Goal: Task Accomplishment & Management: Manage account settings

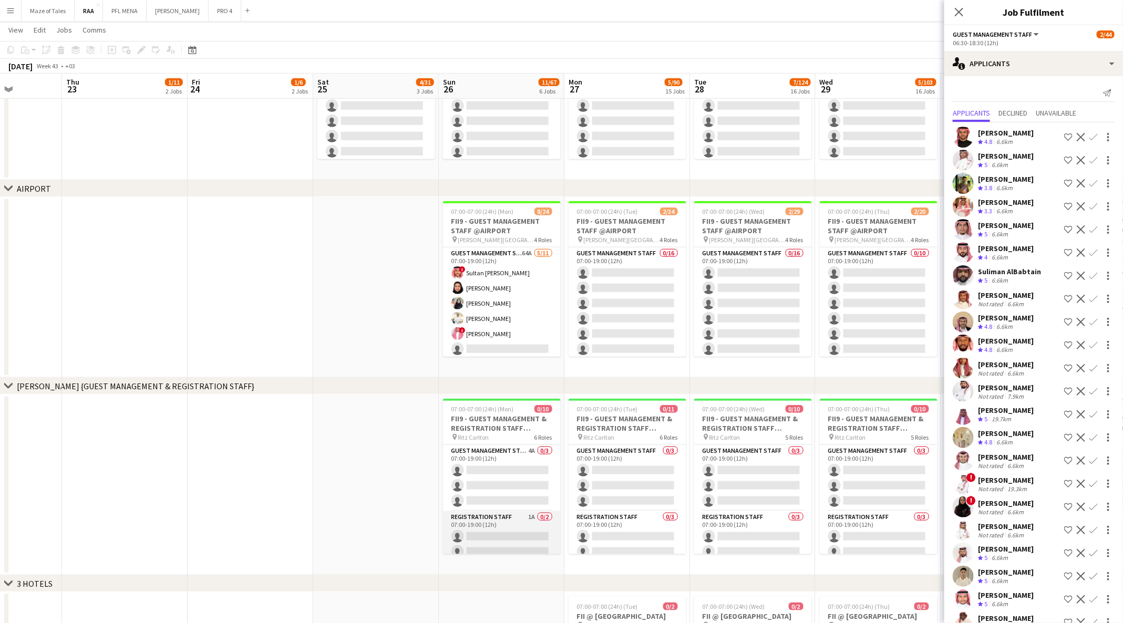
click at [478, 534] on app-card-role "Registration Staff 1A 0/2 07:00-19:00 (12h) single-neutral-actions single-neutr…" at bounding box center [502, 536] width 118 height 51
click at [484, 536] on app-card-role "Registration Staff 1A 0/2 07:00-19:00 (12h) single-neutral-actions single-neutr…" at bounding box center [502, 537] width 118 height 53
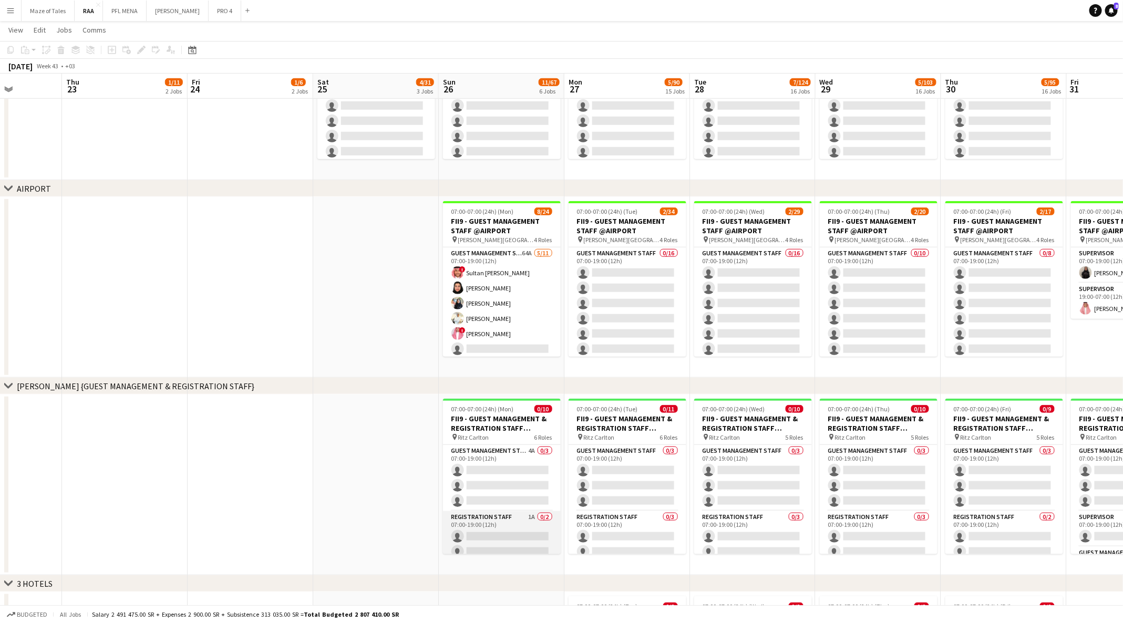
click at [484, 536] on app-card-role "Registration Staff 1A 0/2 07:00-19:00 (12h) single-neutral-actions single-neutr…" at bounding box center [502, 536] width 118 height 51
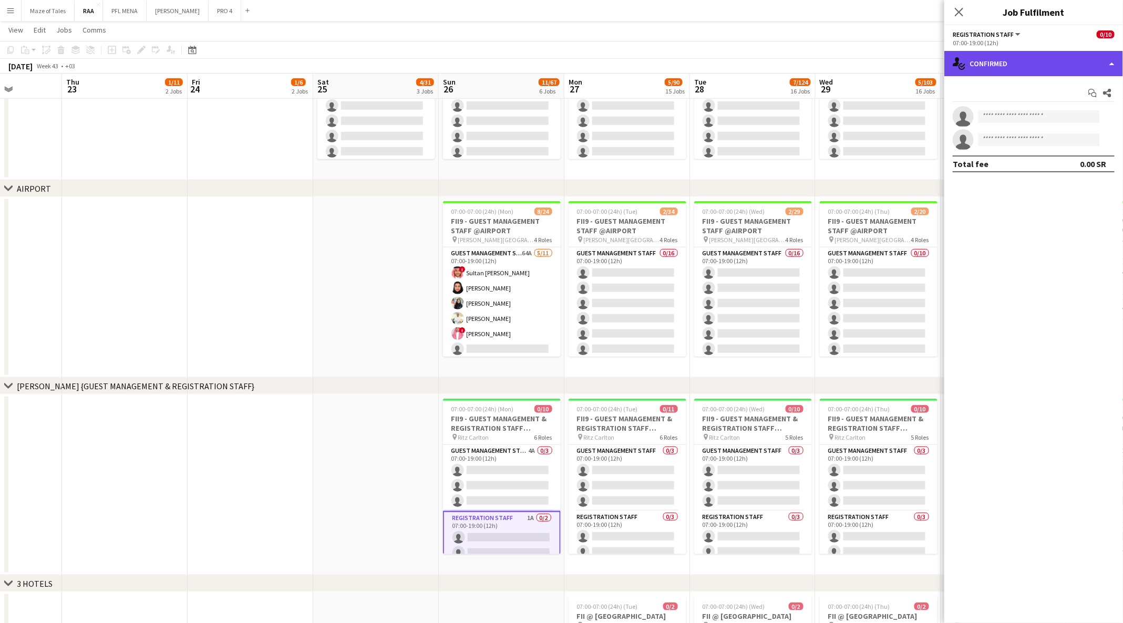
click at [1056, 65] on div "single-neutral-actions-check-2 Confirmed" at bounding box center [1033, 63] width 179 height 25
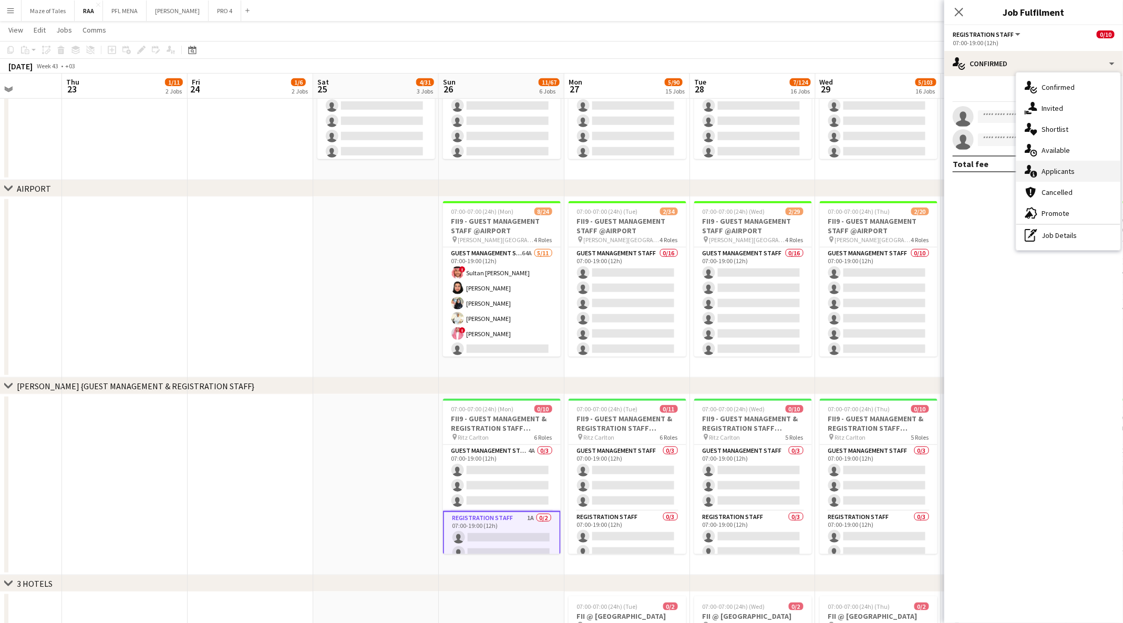
click at [1083, 175] on div "single-neutral-actions-information Applicants" at bounding box center [1068, 171] width 104 height 21
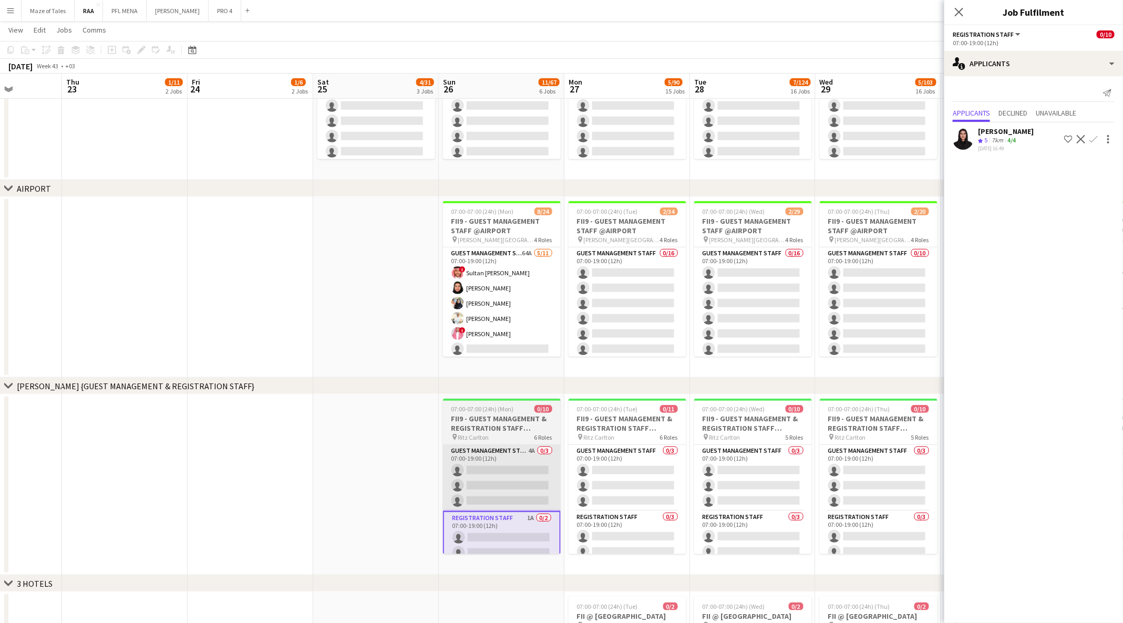
click at [525, 478] on app-card-role "Guest Management Staff 4A 0/3 07:00-19:00 (12h) single-neutral-actions single-n…" at bounding box center [502, 478] width 118 height 66
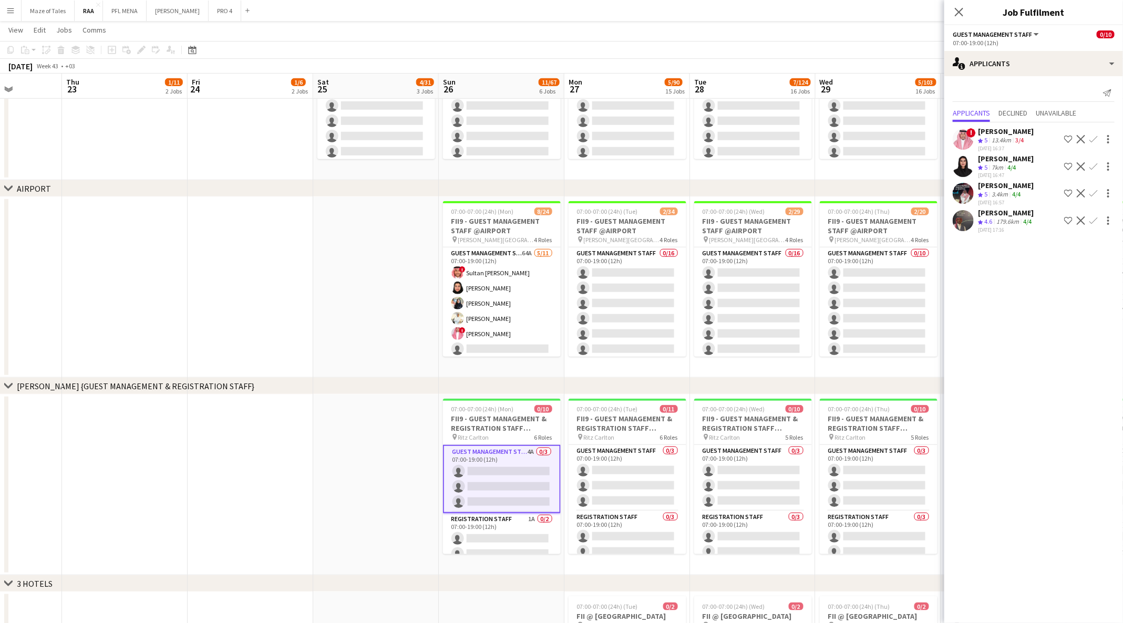
click at [961, 5] on div "Close pop-in" at bounding box center [958, 12] width 29 height 24
click at [959, 12] on icon at bounding box center [958, 12] width 10 height 10
